Goal: Find specific page/section: Find specific page/section

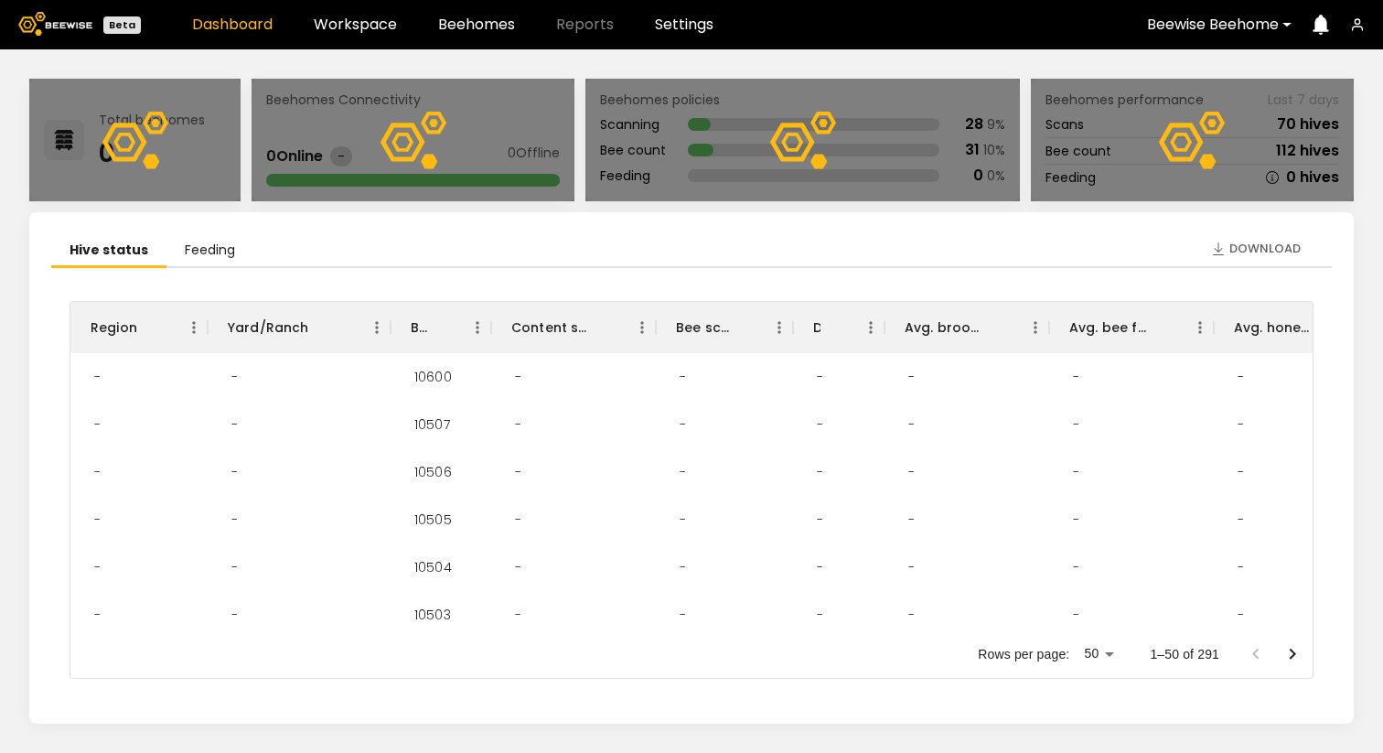
click at [513, 23] on div "Dashboard Workspace Beehomes Reports Settings" at bounding box center [452, 24] width 521 height 15
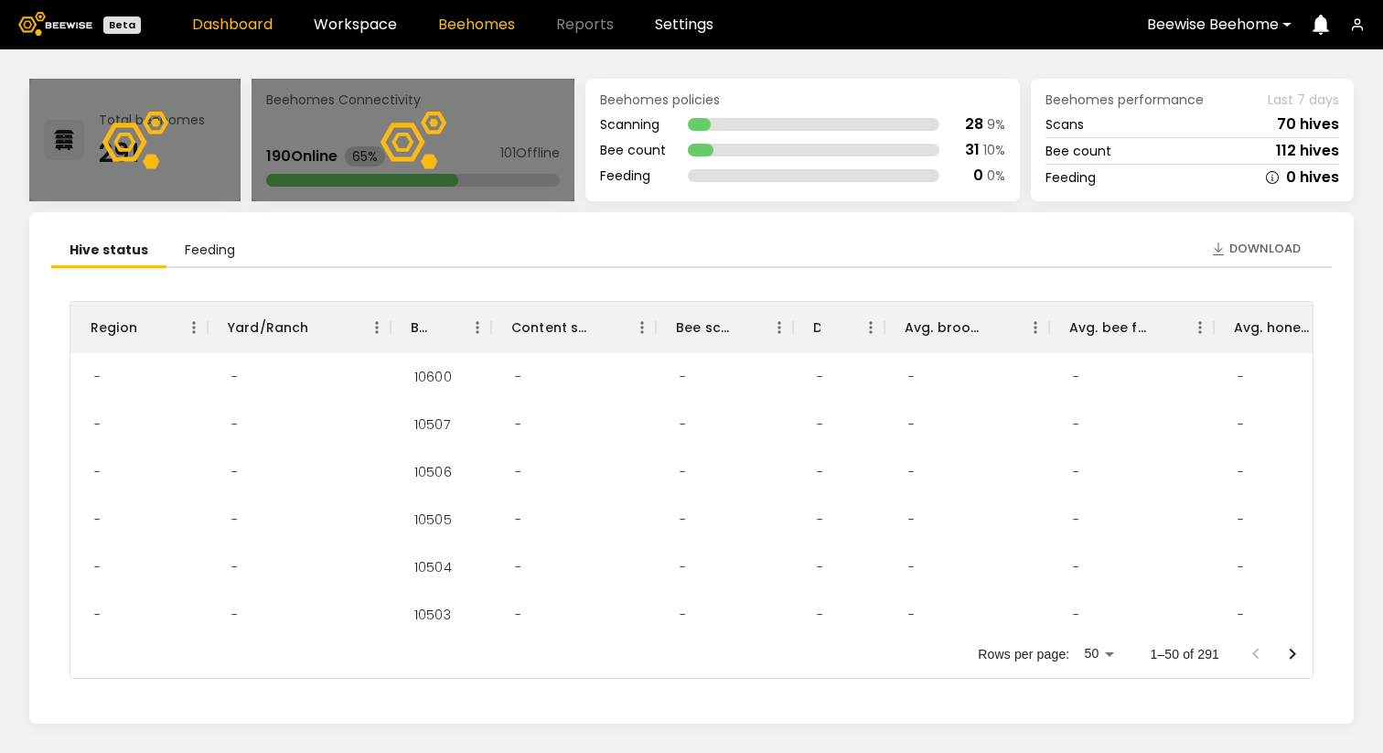
click at [488, 27] on link "Beehomes" at bounding box center [476, 24] width 77 height 15
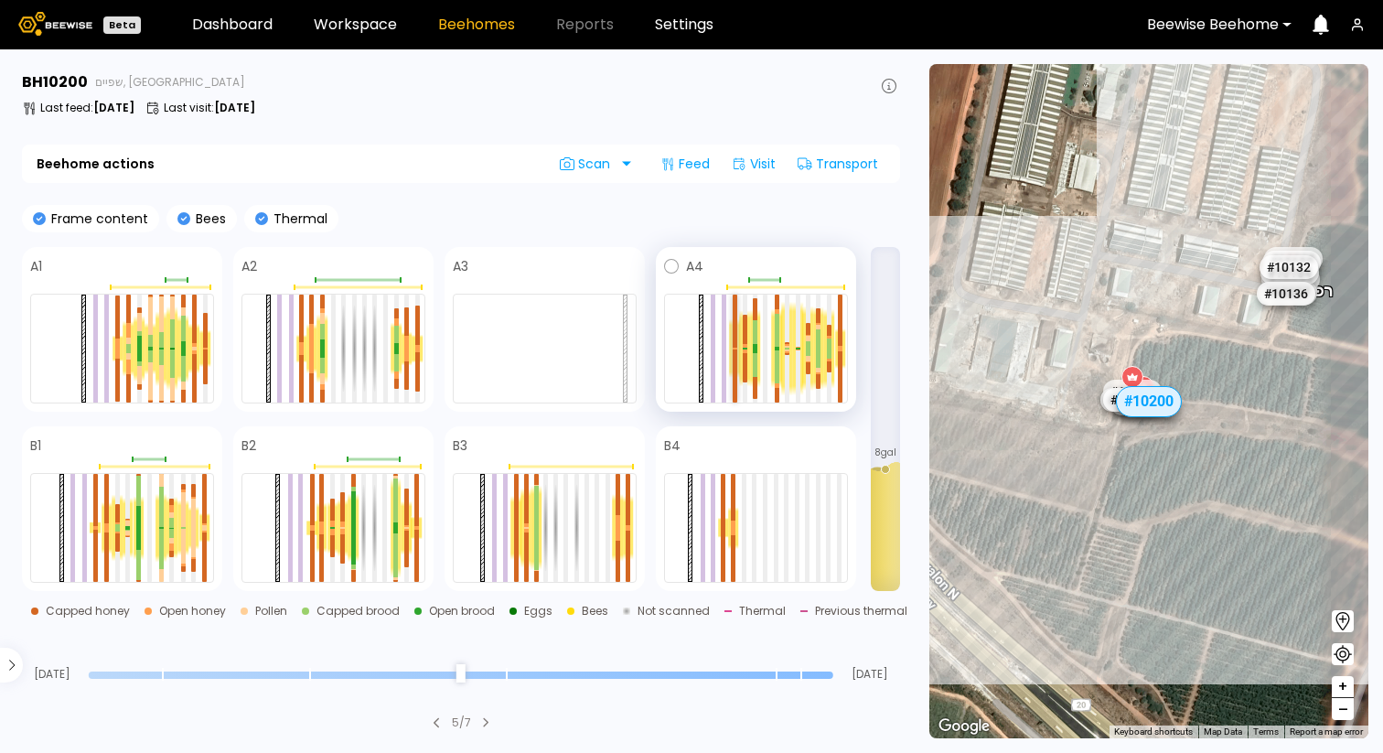
click at [734, 311] on div at bounding box center [735, 321] width 5 height 53
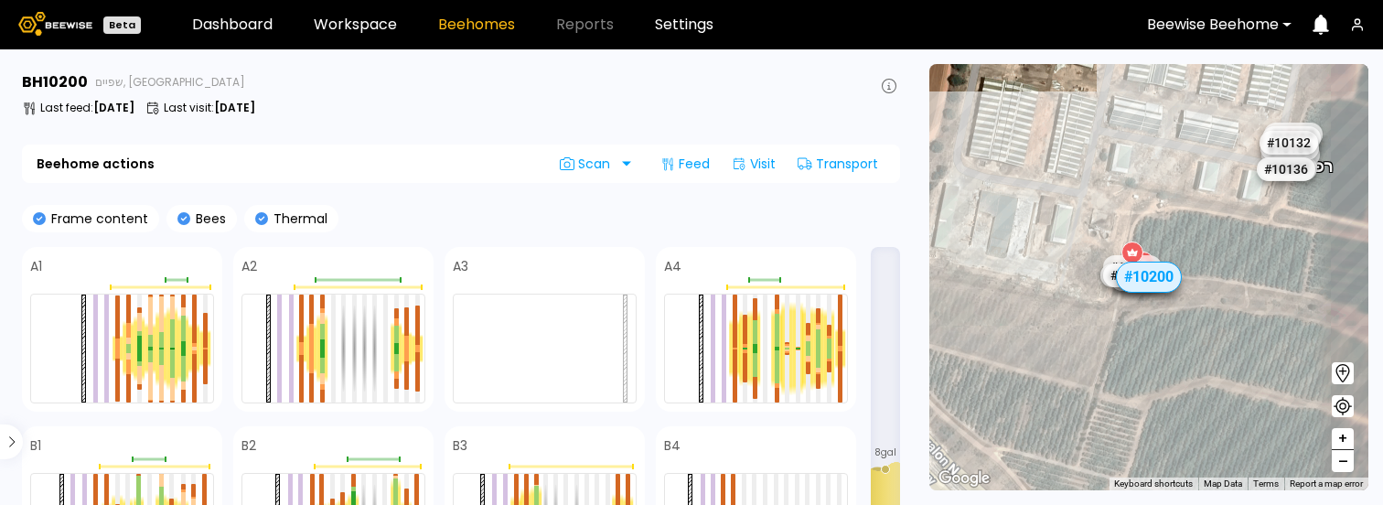
click at [745, 299] on div at bounding box center [745, 329] width 5 height 29
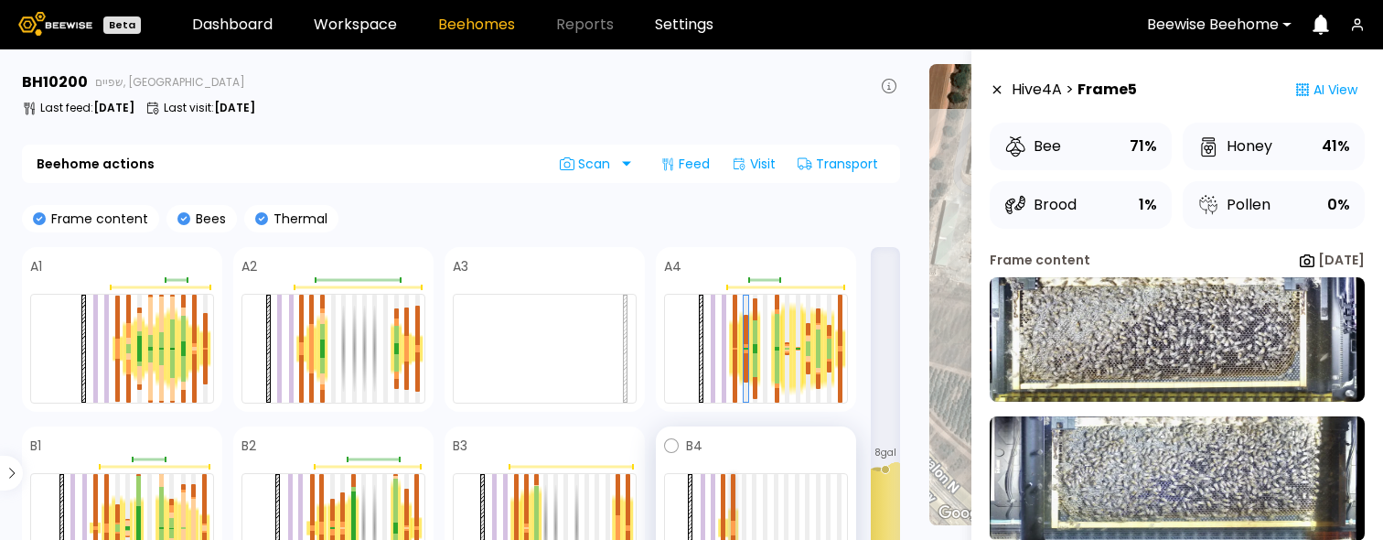
click at [734, 299] on div at bounding box center [733, 497] width 5 height 47
